Goal: Transaction & Acquisition: Purchase product/service

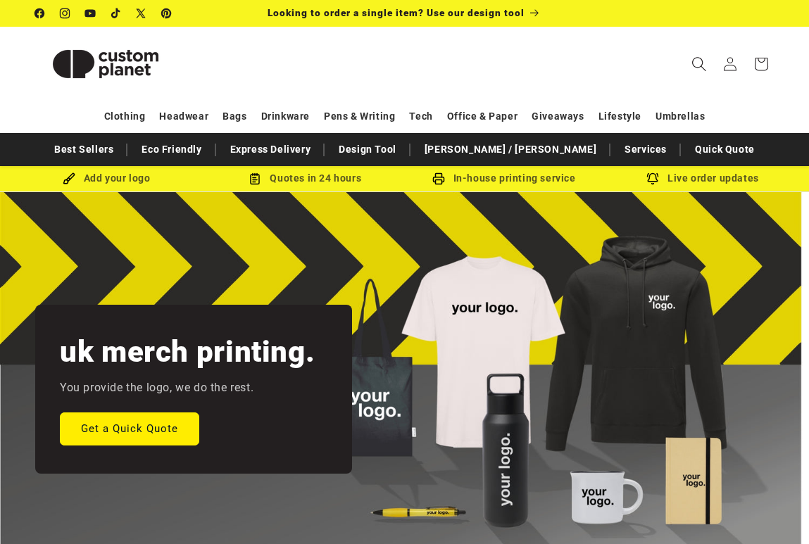
click at [697, 64] on icon "Search" at bounding box center [699, 63] width 15 height 15
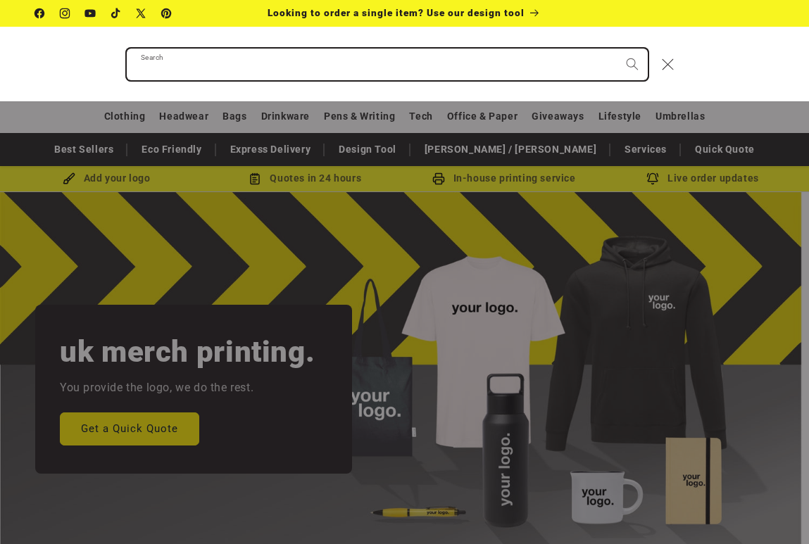
click at [351, 70] on input "Search" at bounding box center [387, 65] width 521 height 32
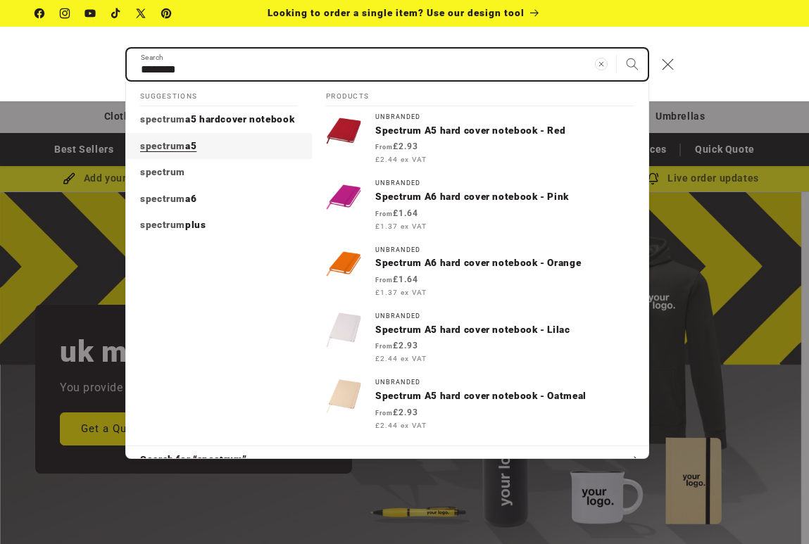
type input "********"
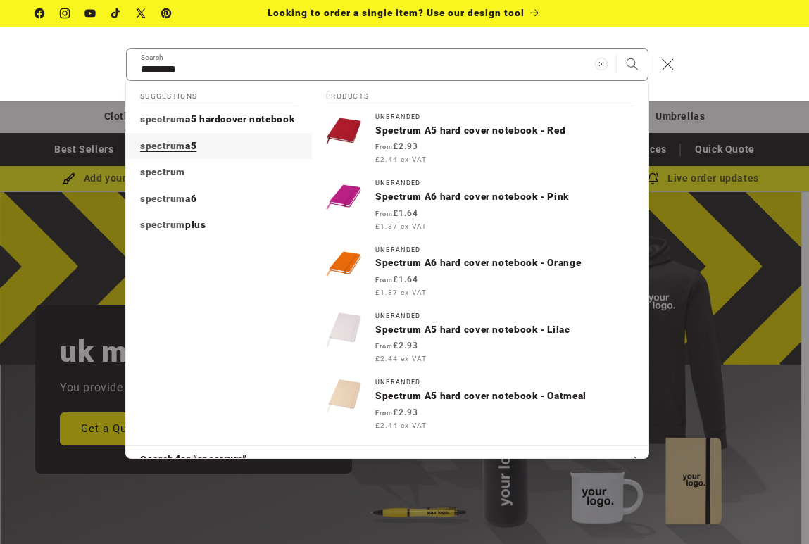
click at [187, 149] on span "a5" at bounding box center [190, 145] width 11 height 11
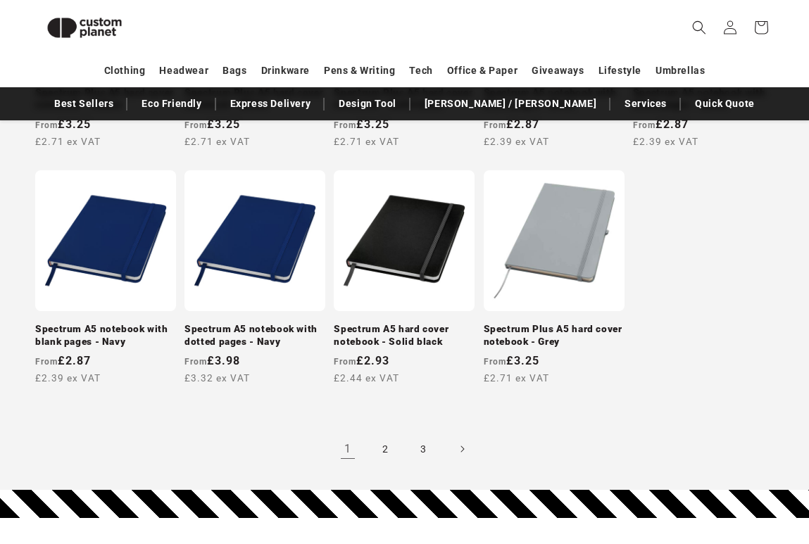
scroll to position [1162, 0]
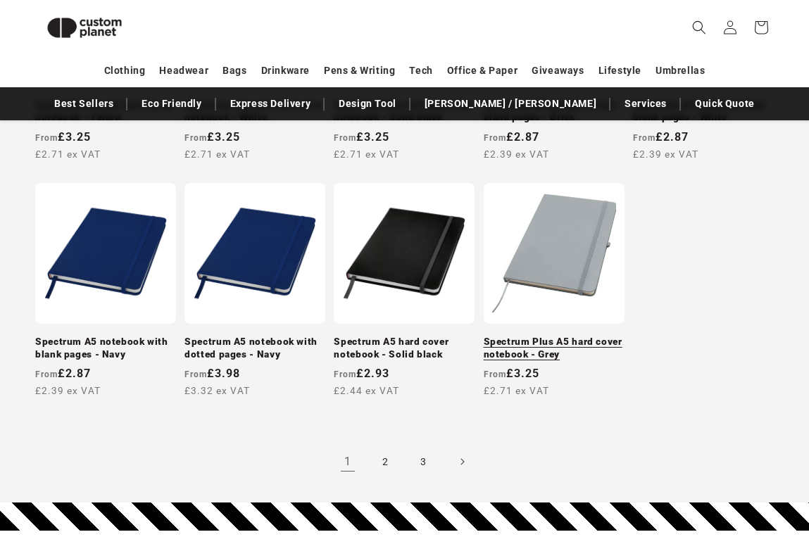
click at [549, 336] on link "Spectrum Plus A5 hard cover notebook - Grey" at bounding box center [554, 348] width 141 height 25
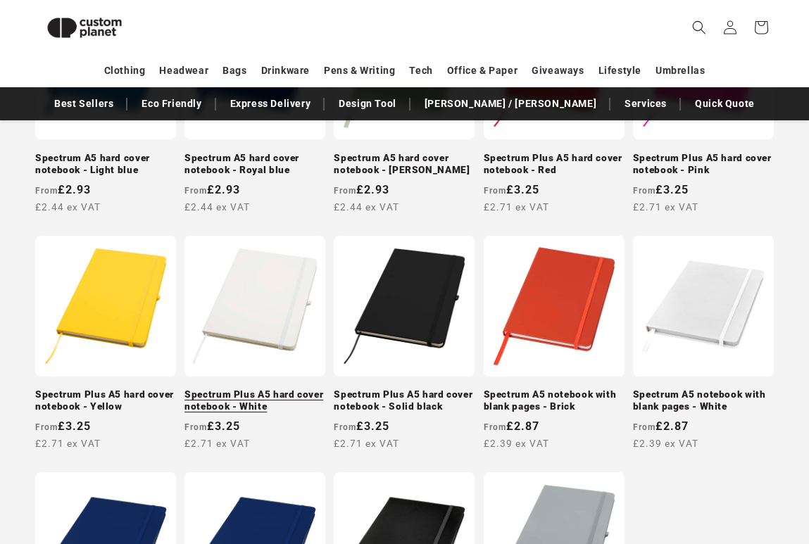
scroll to position [864, 0]
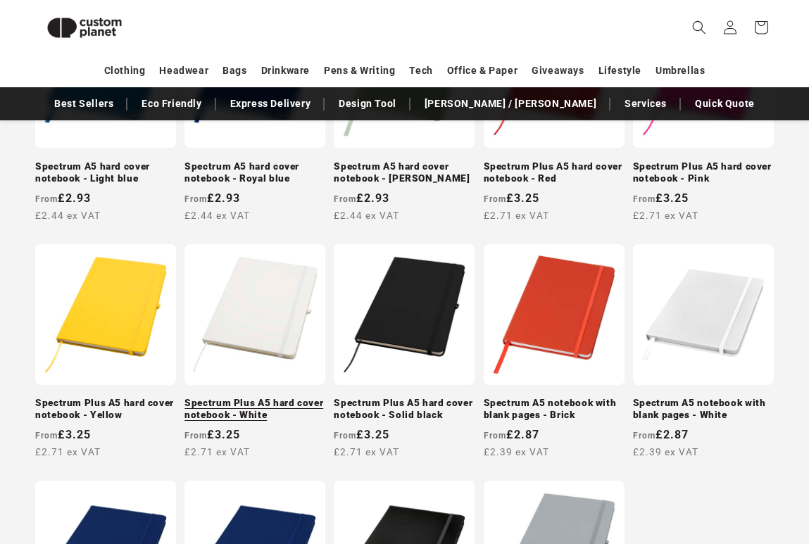
click at [262, 397] on link "Spectrum Plus A5 hard cover notebook - White" at bounding box center [255, 409] width 141 height 25
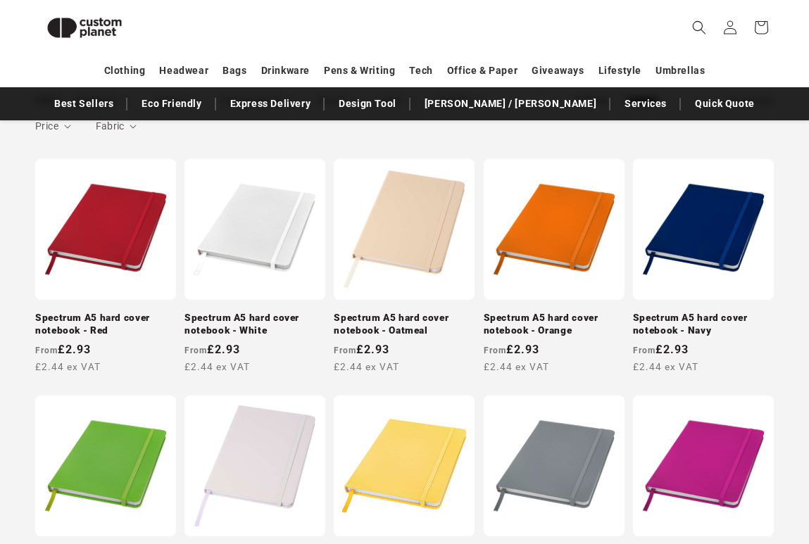
scroll to position [0, 0]
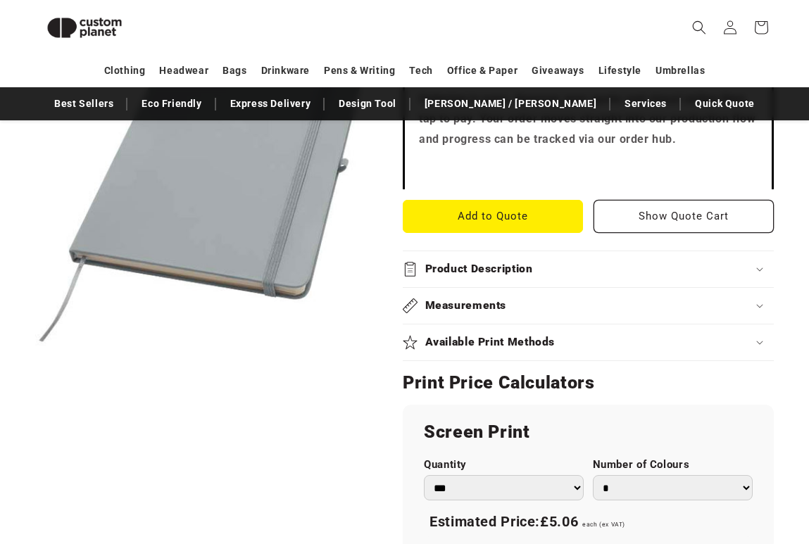
scroll to position [504, 0]
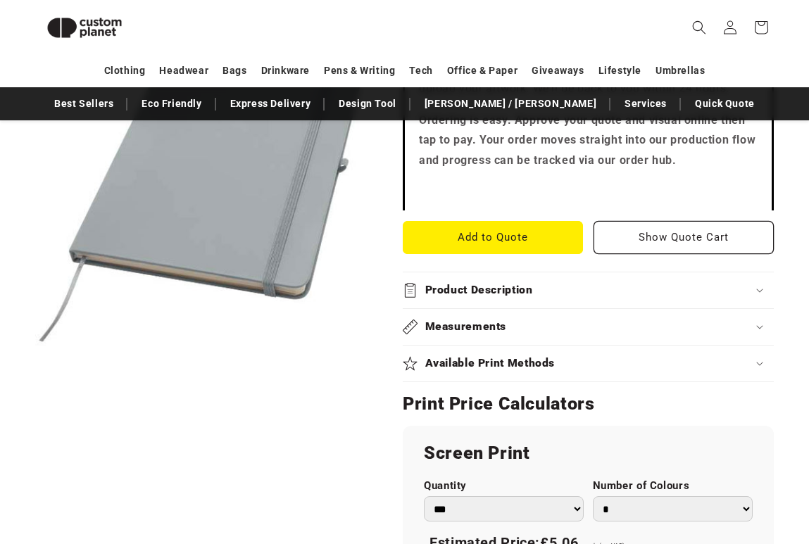
click at [480, 290] on h2 "Product Description" at bounding box center [479, 290] width 108 height 15
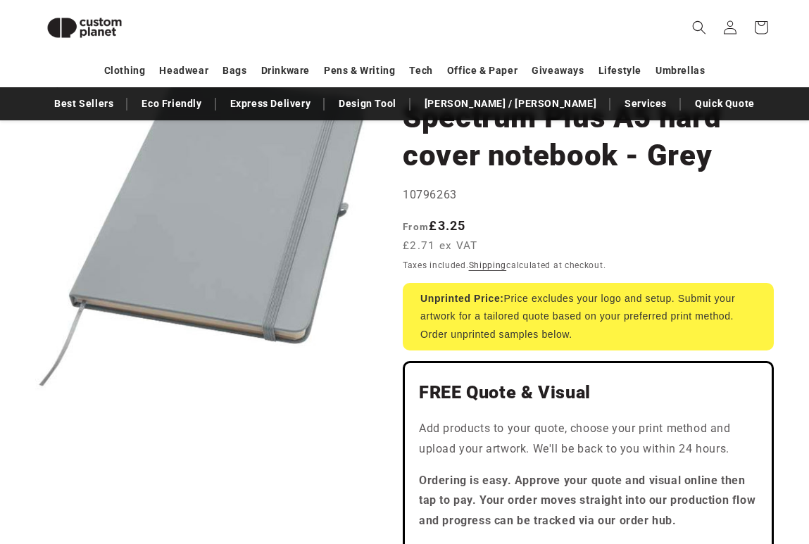
scroll to position [0, 0]
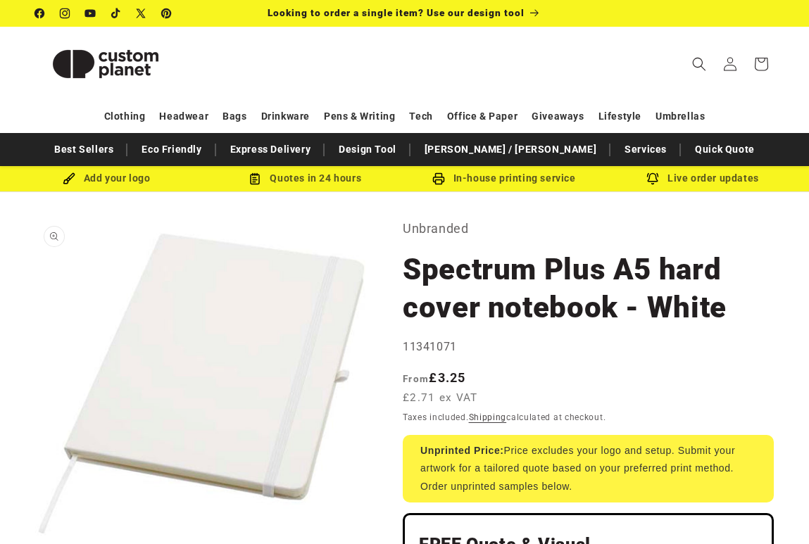
click at [35, 544] on button "Open media 1 in modal" at bounding box center [35, 550] width 0 height 0
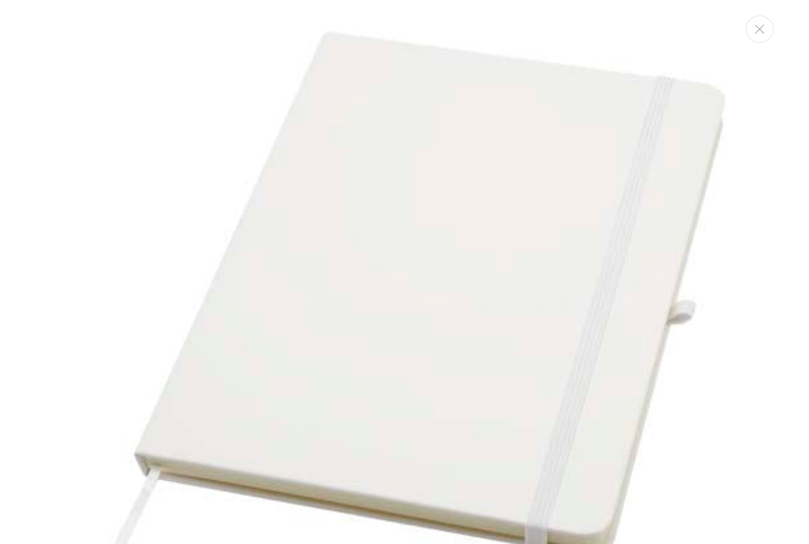
click at [510, 298] on img "Media gallery" at bounding box center [404, 327] width 654 height 654
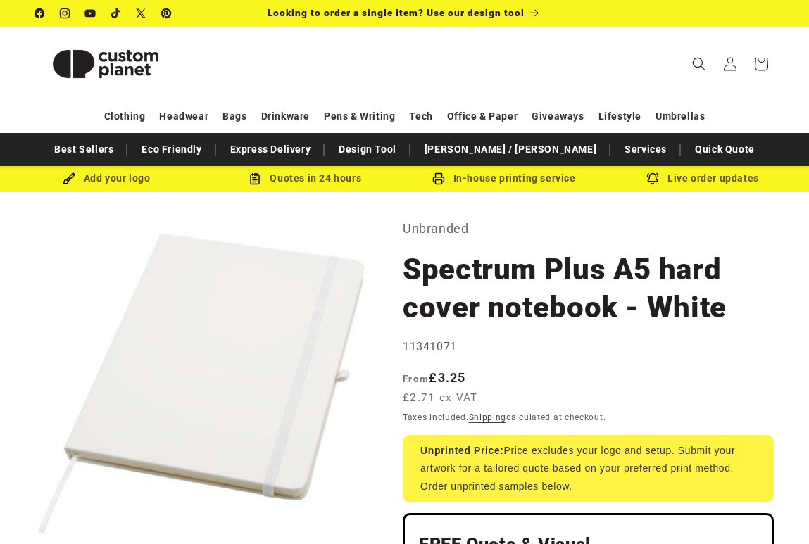
scroll to position [32, 0]
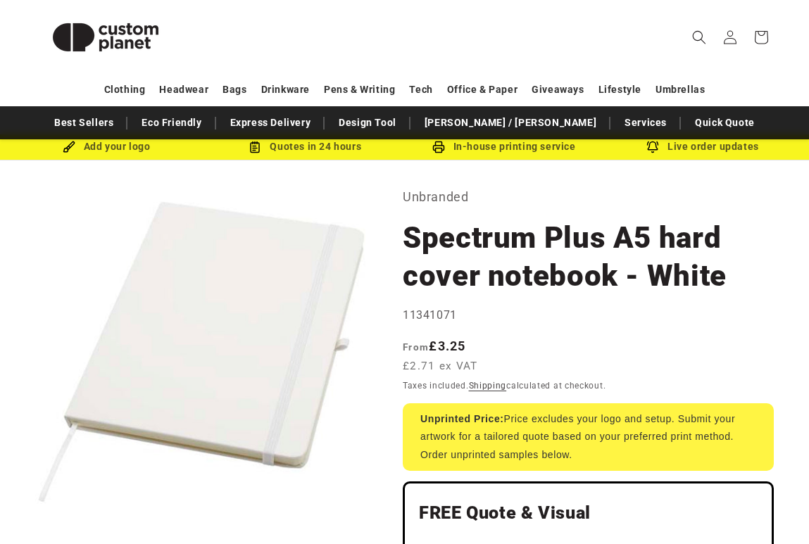
click at [35, 518] on button "Open media 1 in modal" at bounding box center [35, 518] width 0 height 0
